Goal: Task Accomplishment & Management: Manage account settings

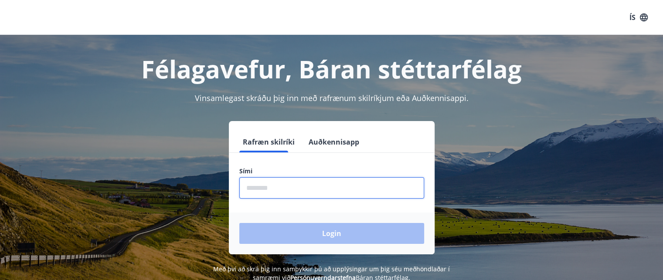
click at [288, 190] on input "phone" at bounding box center [331, 187] width 185 height 21
type input "********"
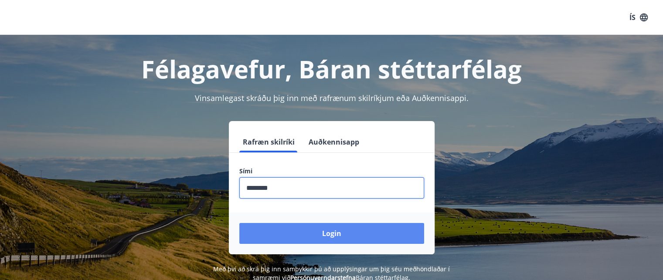
click at [290, 230] on button "Login" at bounding box center [331, 233] width 185 height 21
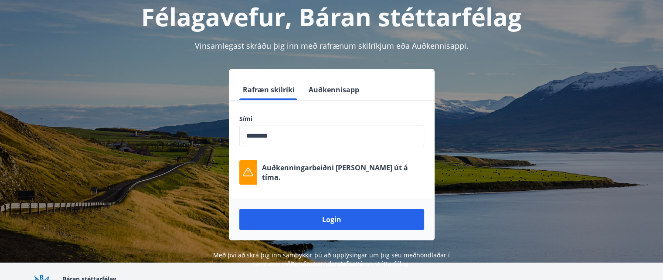
scroll to position [21, 0]
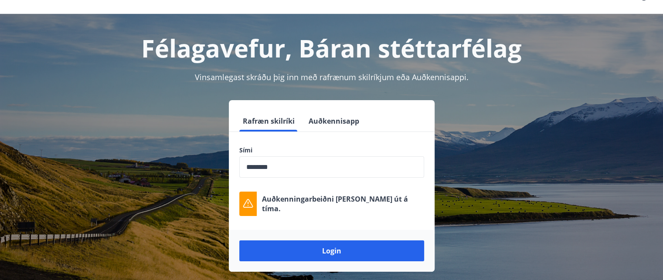
click at [324, 128] on button "Auðkennisapp" at bounding box center [334, 121] width 58 height 21
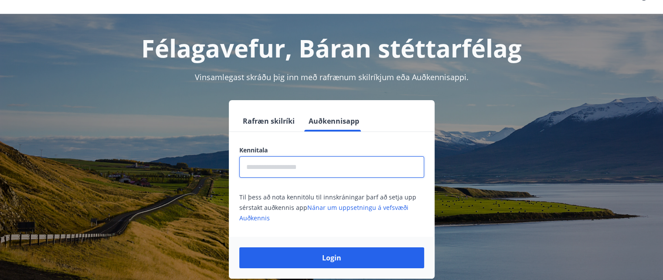
click at [301, 170] on input "text" at bounding box center [331, 167] width 185 height 21
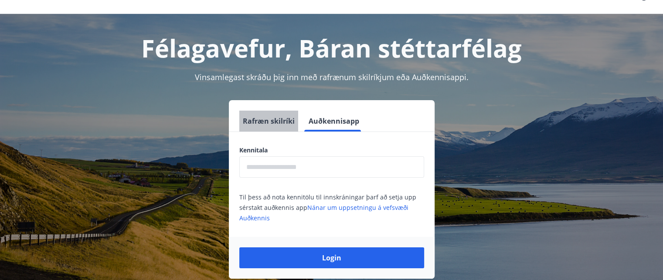
click at [268, 126] on button "Rafræn skilríki" at bounding box center [268, 121] width 59 height 21
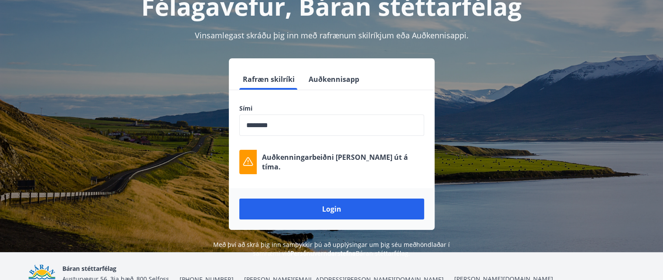
scroll to position [108, 0]
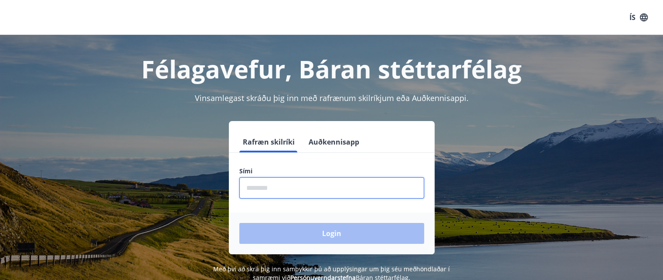
click at [284, 184] on input "phone" at bounding box center [331, 187] width 185 height 21
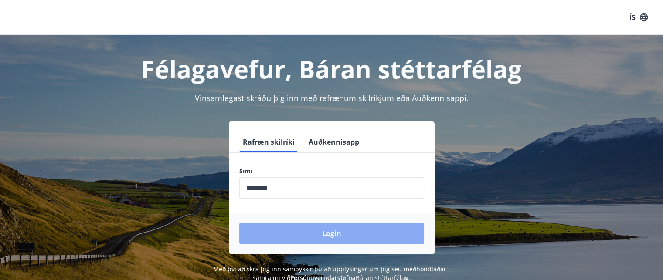
click at [308, 231] on button "Login" at bounding box center [331, 233] width 185 height 21
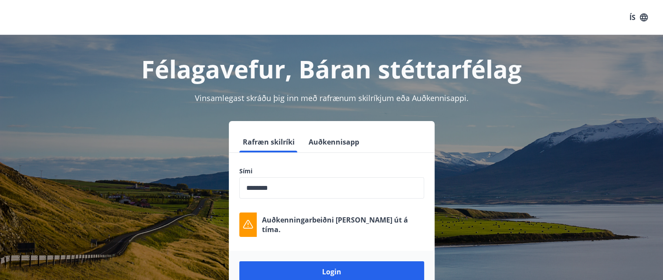
click at [63, 155] on div "Rafræn skilríki Auðkennisapp Sími ​ Auðkenningarbeiðni rann út á tíma. Login" at bounding box center [331, 207] width 607 height 172
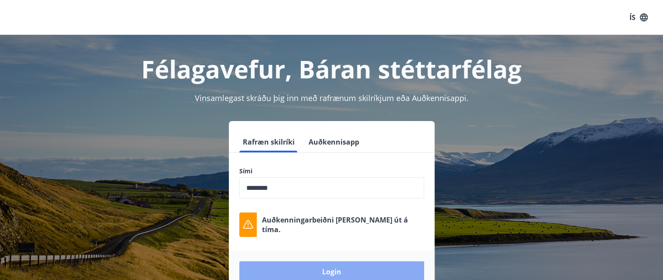
click at [317, 263] on button "Login" at bounding box center [331, 272] width 185 height 21
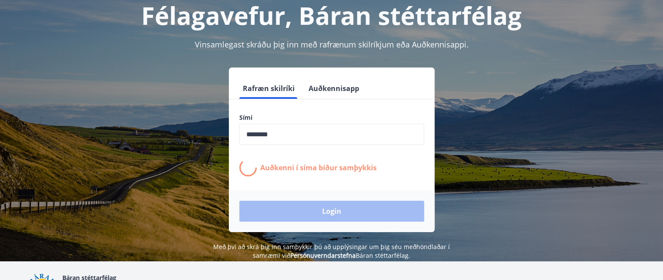
scroll to position [87, 0]
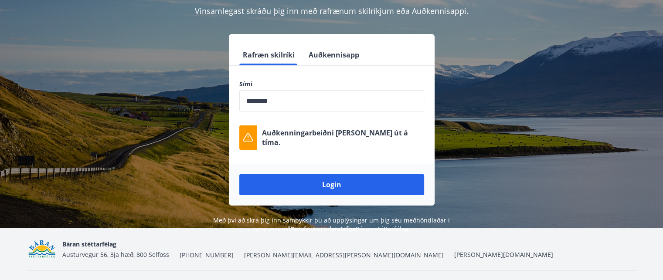
click at [251, 139] on icon at bounding box center [248, 138] width 10 height 10
drag, startPoint x: 295, startPoint y: 106, endPoint x: 237, endPoint y: 97, distance: 58.6
click at [237, 97] on div "Sími ​ Auðkenningarbeiðni rann út á tíma." at bounding box center [332, 115] width 206 height 70
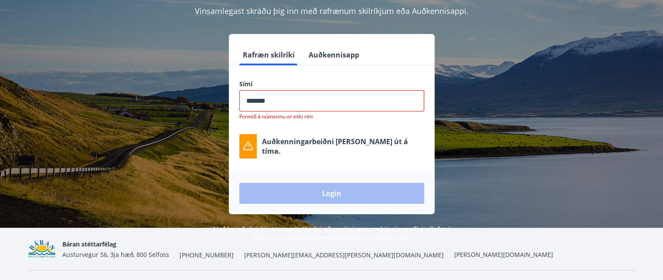
type input "********"
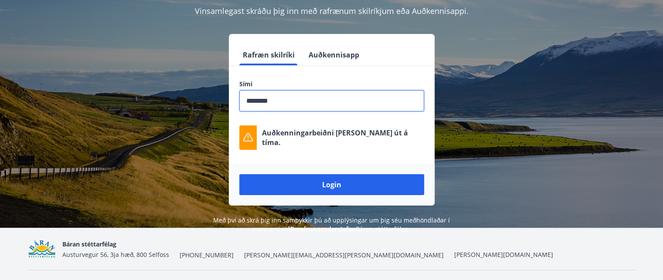
click at [239, 174] on button "Login" at bounding box center [331, 184] width 185 height 21
